Goal: Task Accomplishment & Management: Manage account settings

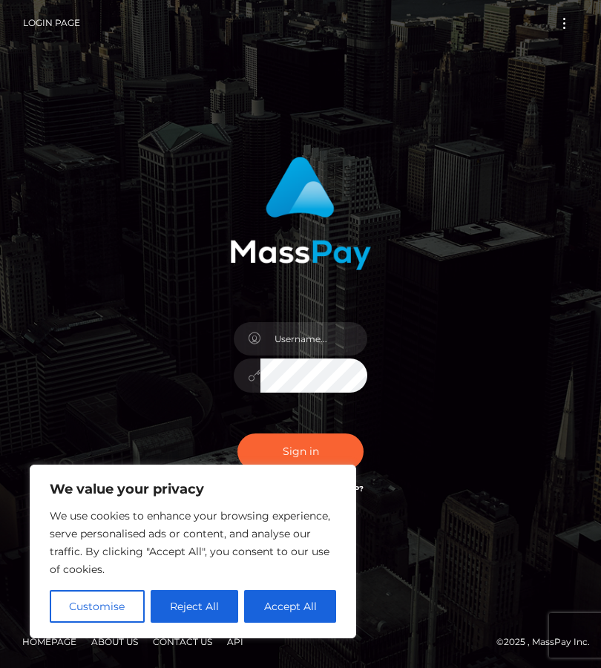
click at [45, 17] on link "Login Page" at bounding box center [51, 22] width 57 height 31
click at [348, 435] on button "Sign in" at bounding box center [301, 452] width 126 height 36
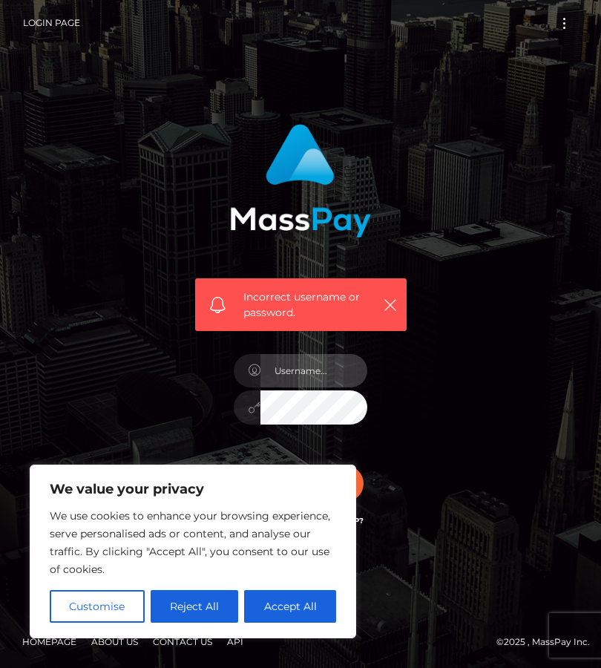
click at [327, 366] on input "text" at bounding box center [314, 370] width 107 height 33
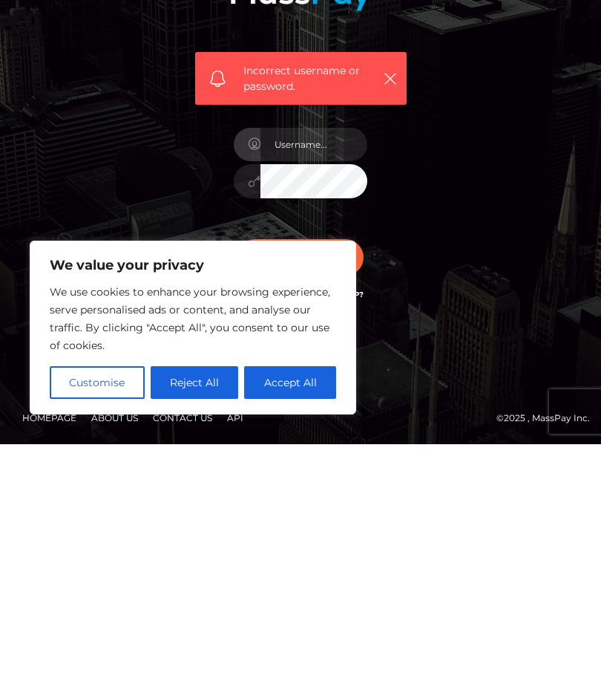
click at [267, 595] on button "Accept All" at bounding box center [290, 611] width 92 height 33
checkbox input "true"
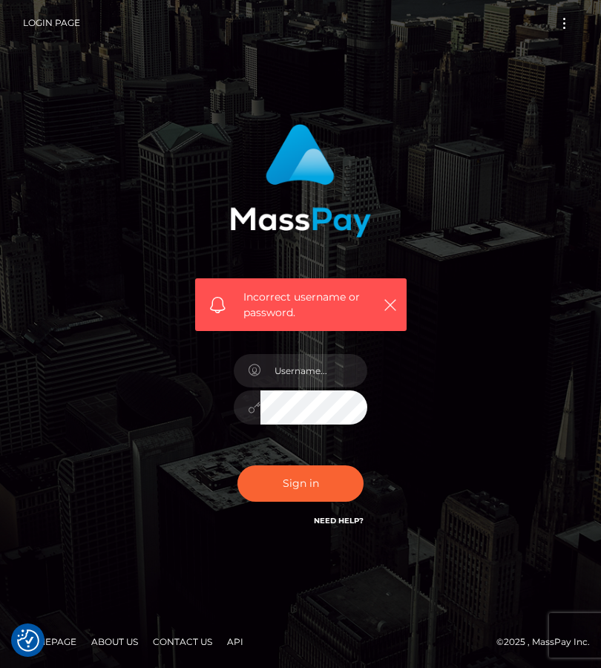
click at [567, 19] on button "Toggle navigation" at bounding box center [564, 23] width 27 height 20
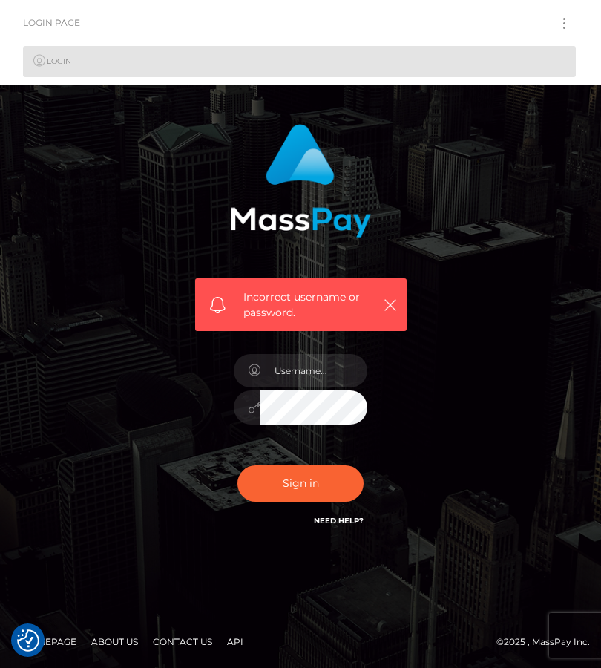
click at [513, 53] on link "Login" at bounding box center [299, 61] width 553 height 31
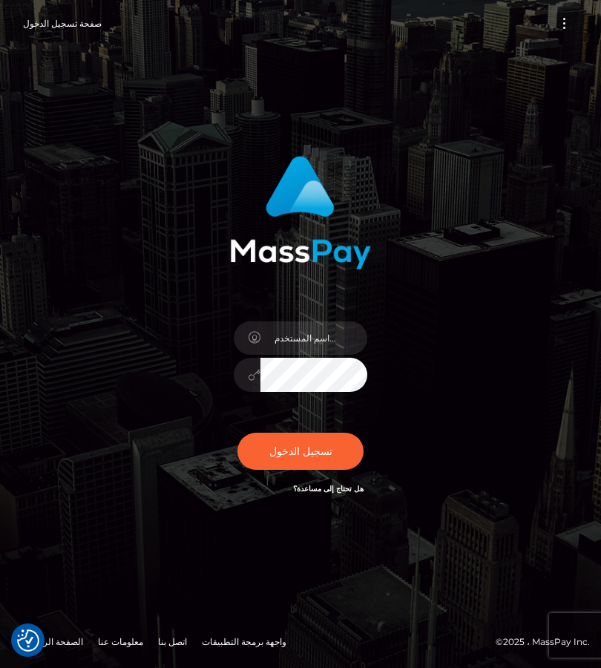
click at [558, 29] on button "تبديل التنقل" at bounding box center [564, 23] width 27 height 20
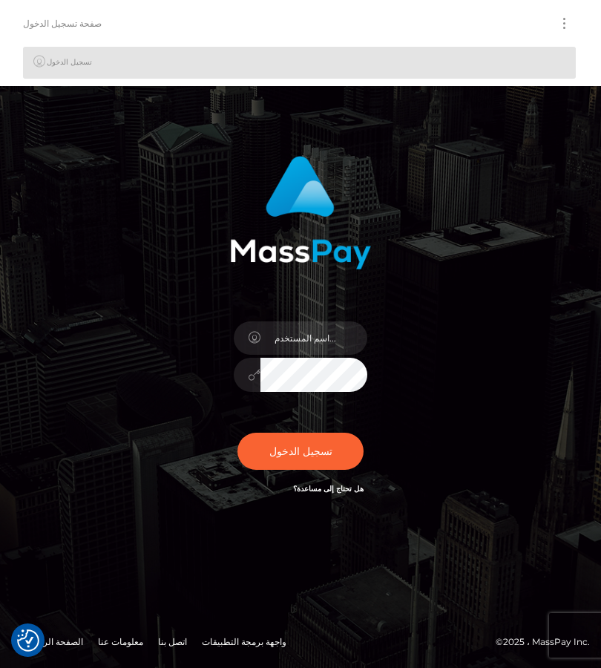
click at [570, 13] on button "تبديل التنقل" at bounding box center [564, 23] width 27 height 20
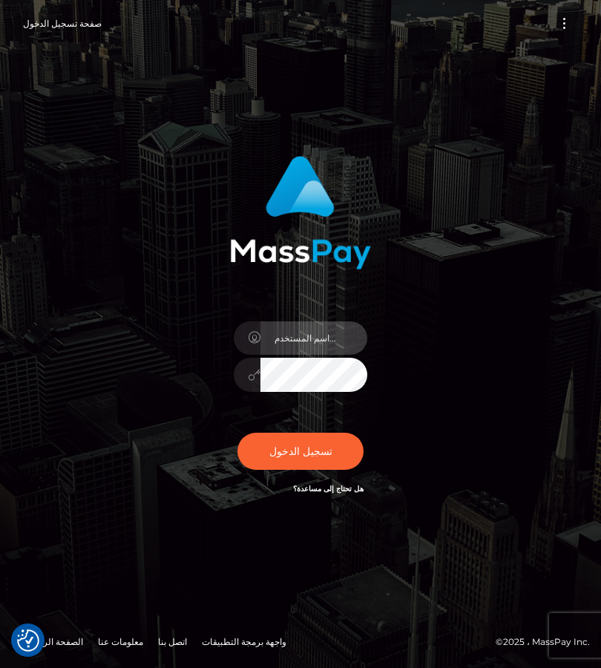
click at [288, 337] on input "text" at bounding box center [314, 337] width 107 height 33
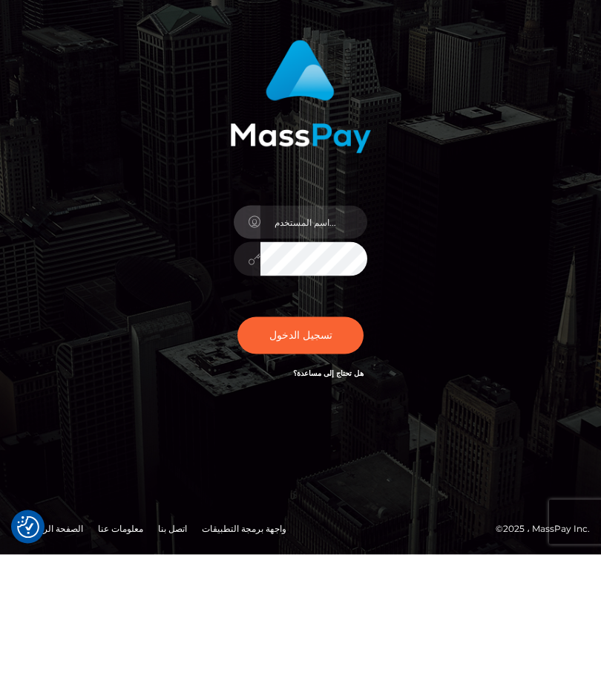
click at [547, 333] on div "تسجيل الدخول" at bounding box center [300, 336] width 535 height 379
